Goal: Find specific page/section: Find specific page/section

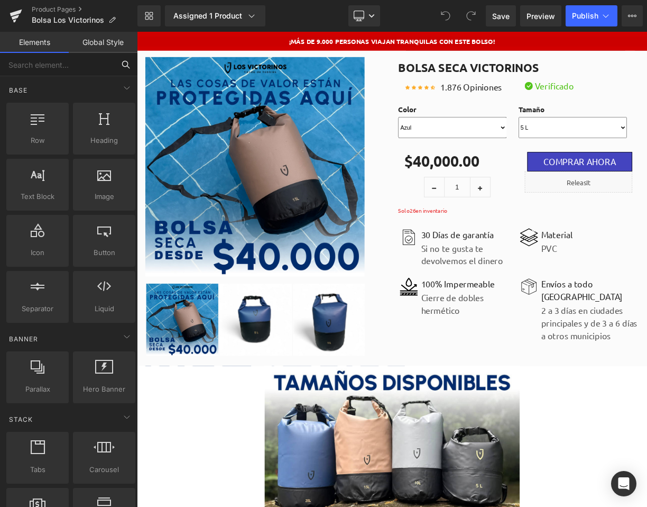
click at [80, 62] on input "text" at bounding box center [57, 64] width 114 height 23
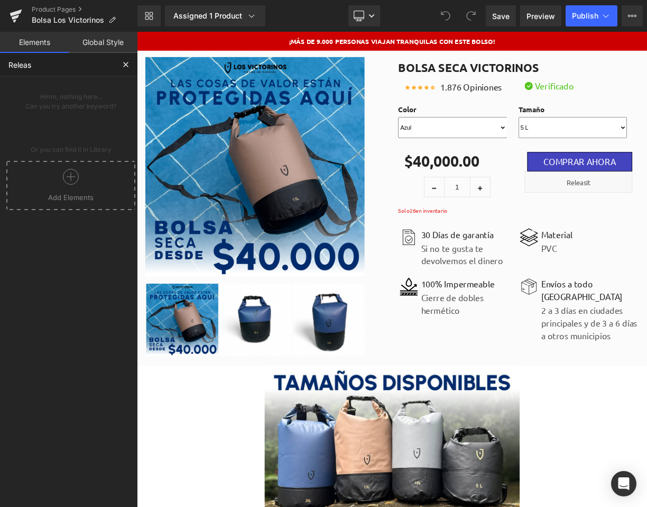
click at [69, 177] on icon at bounding box center [71, 177] width 16 height 16
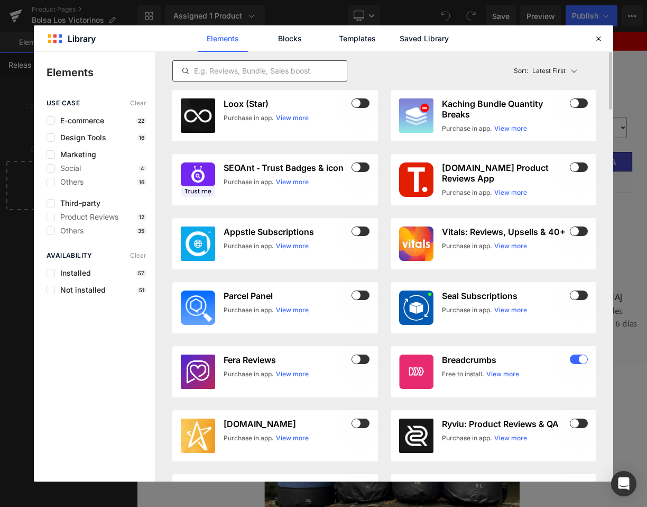
type input "Releas"
click at [241, 70] on input "text" at bounding box center [260, 71] width 174 height 13
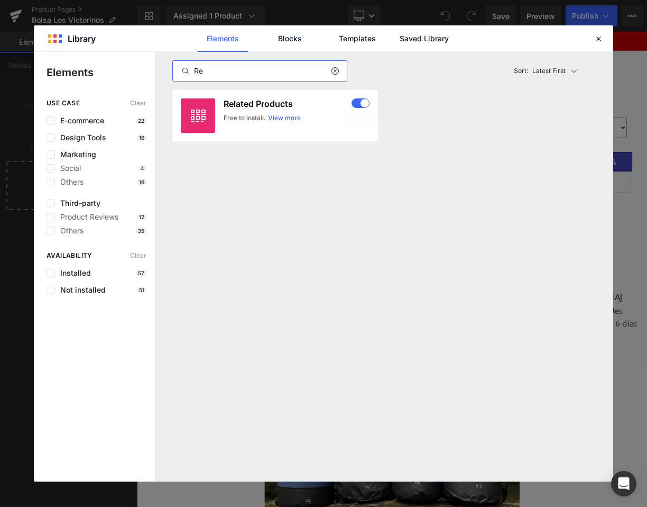
type input "R"
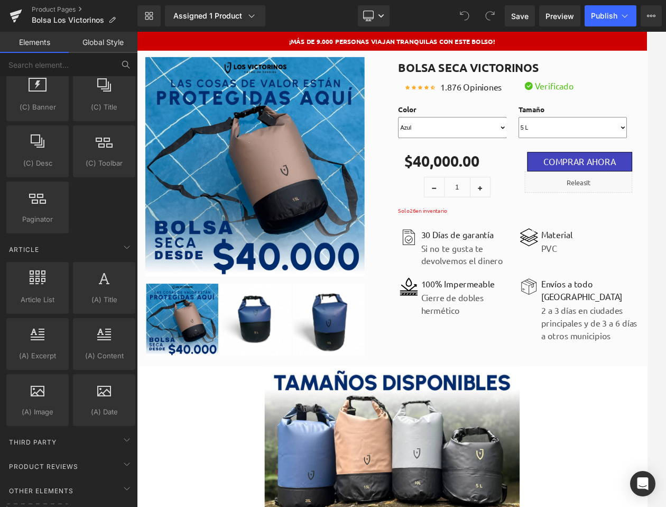
scroll to position [1903, 0]
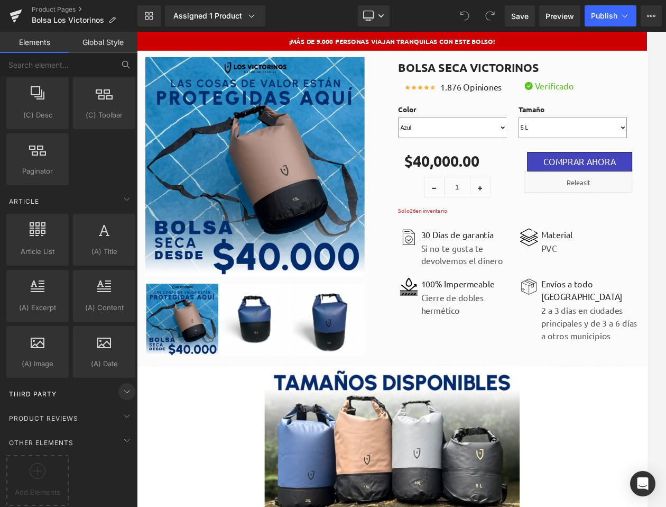
click at [122, 385] on icon at bounding box center [127, 391] width 13 height 13
click at [52, 389] on span "Third Party" at bounding box center [33, 394] width 50 height 10
click at [44, 389] on span "Third Party" at bounding box center [33, 394] width 50 height 10
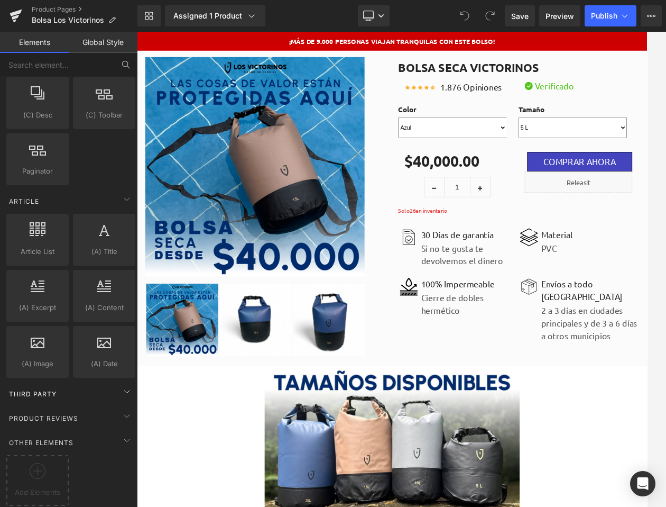
click at [44, 389] on span "Third Party" at bounding box center [33, 394] width 50 height 10
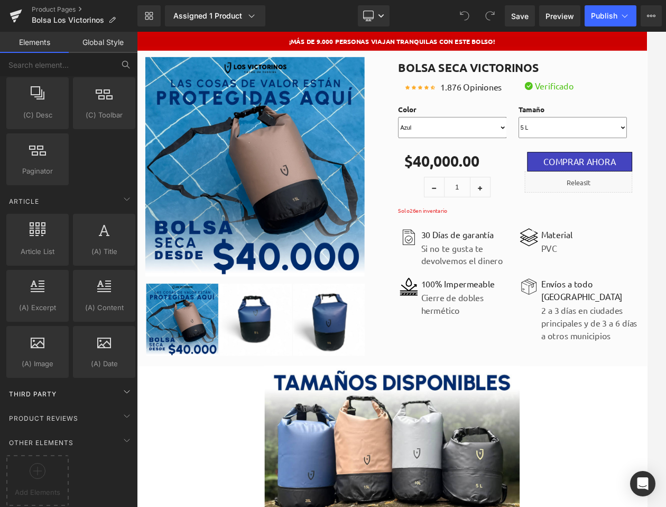
click at [44, 389] on span "Third Party" at bounding box center [33, 394] width 50 height 10
